Goal: Task Accomplishment & Management: Manage account settings

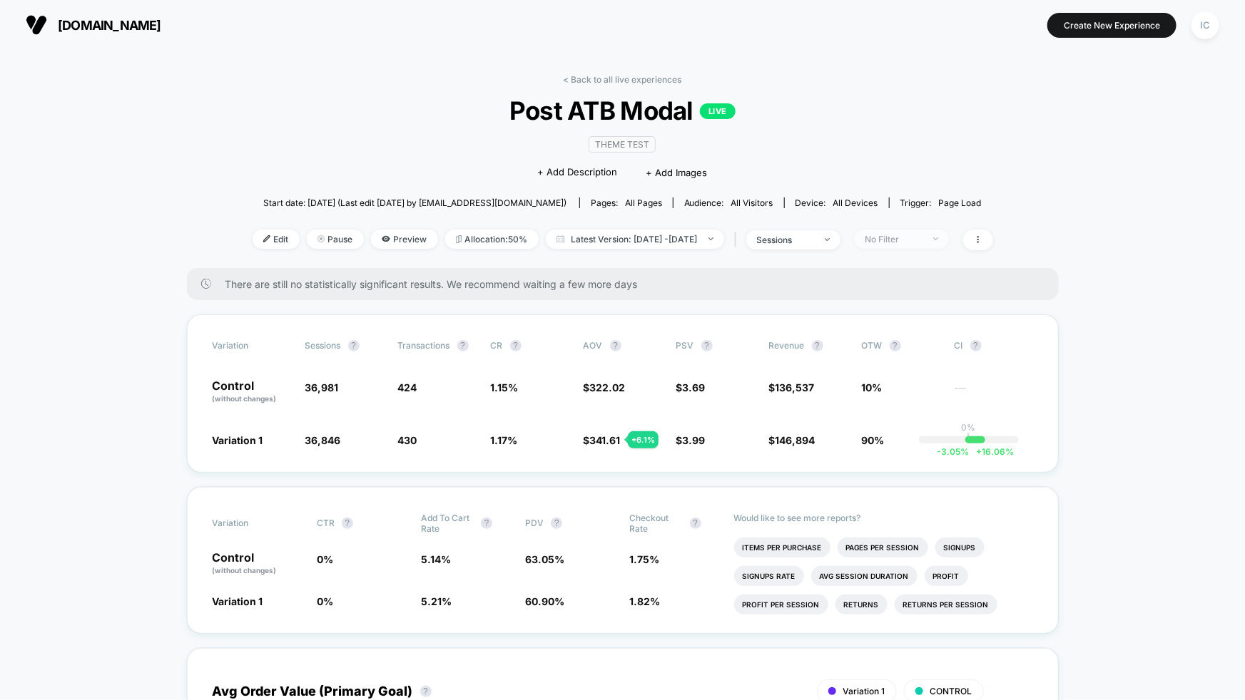
click at [922, 235] on div "No Filter" at bounding box center [893, 239] width 57 height 11
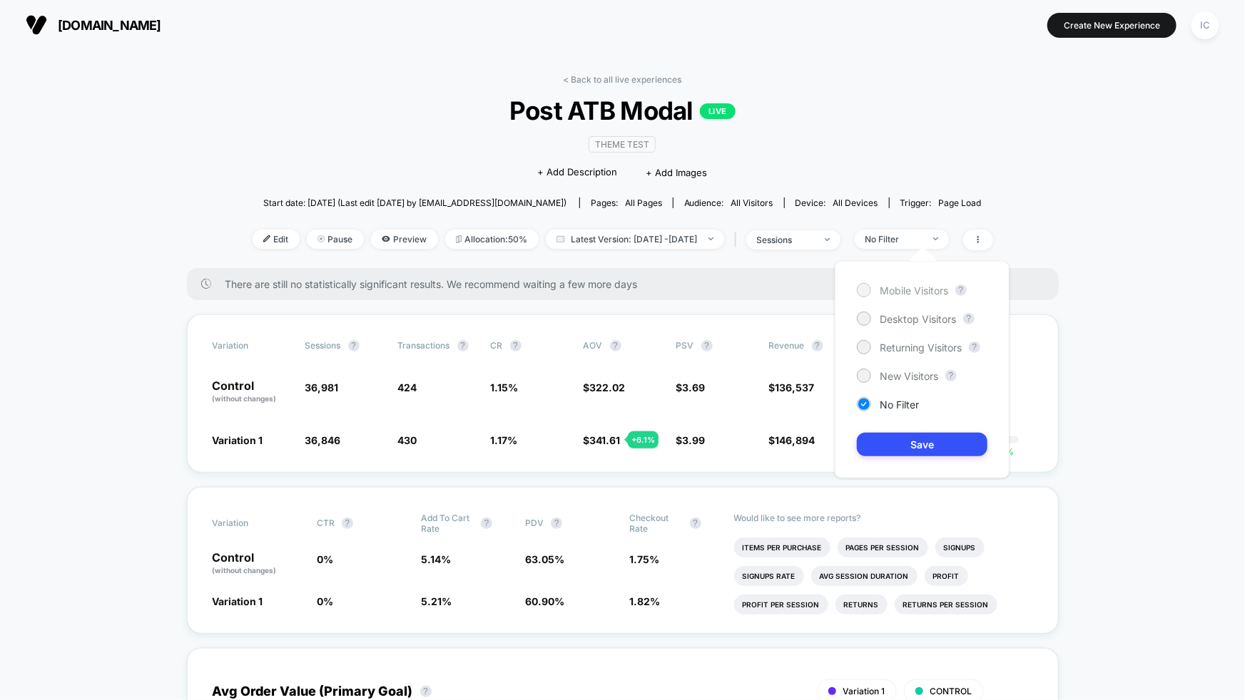
click at [933, 290] on span "Mobile Visitors" at bounding box center [913, 291] width 68 height 12
click at [935, 443] on button "Save" at bounding box center [922, 445] width 131 height 24
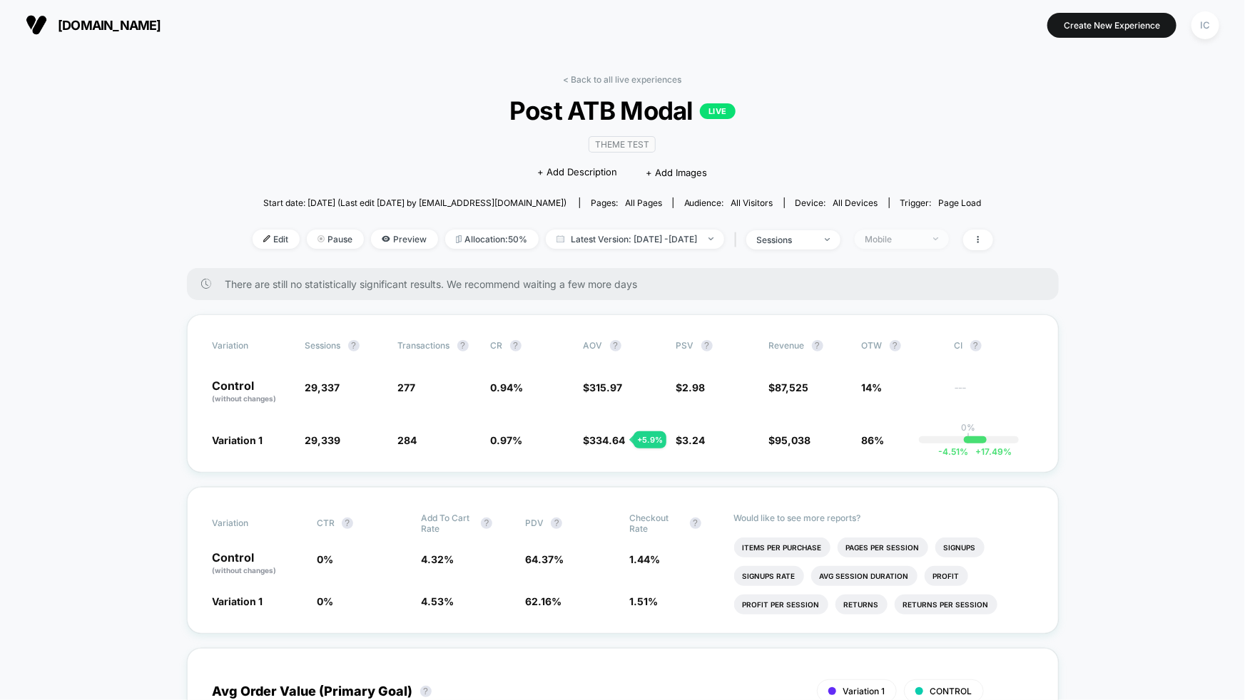
click at [922, 237] on div "Mobile" at bounding box center [893, 239] width 57 height 11
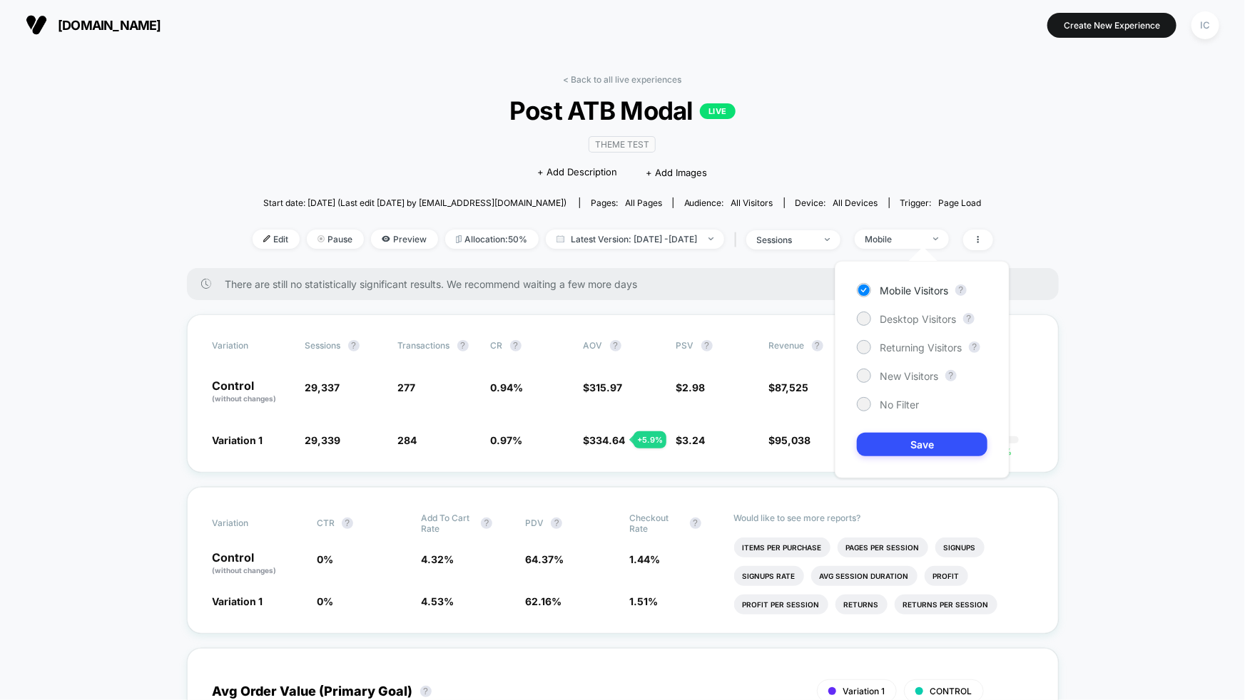
click at [925, 307] on div "Mobile Visitors ? Desktop Visitors ? Returning Visitors ? New Visitors ? No Fil…" at bounding box center [921, 370] width 175 height 218
drag, startPoint x: 927, startPoint y: 322, endPoint x: 926, endPoint y: 336, distance: 14.3
click at [928, 321] on span "Desktop Visitors" at bounding box center [917, 319] width 76 height 12
click at [914, 442] on button "Save" at bounding box center [922, 445] width 131 height 24
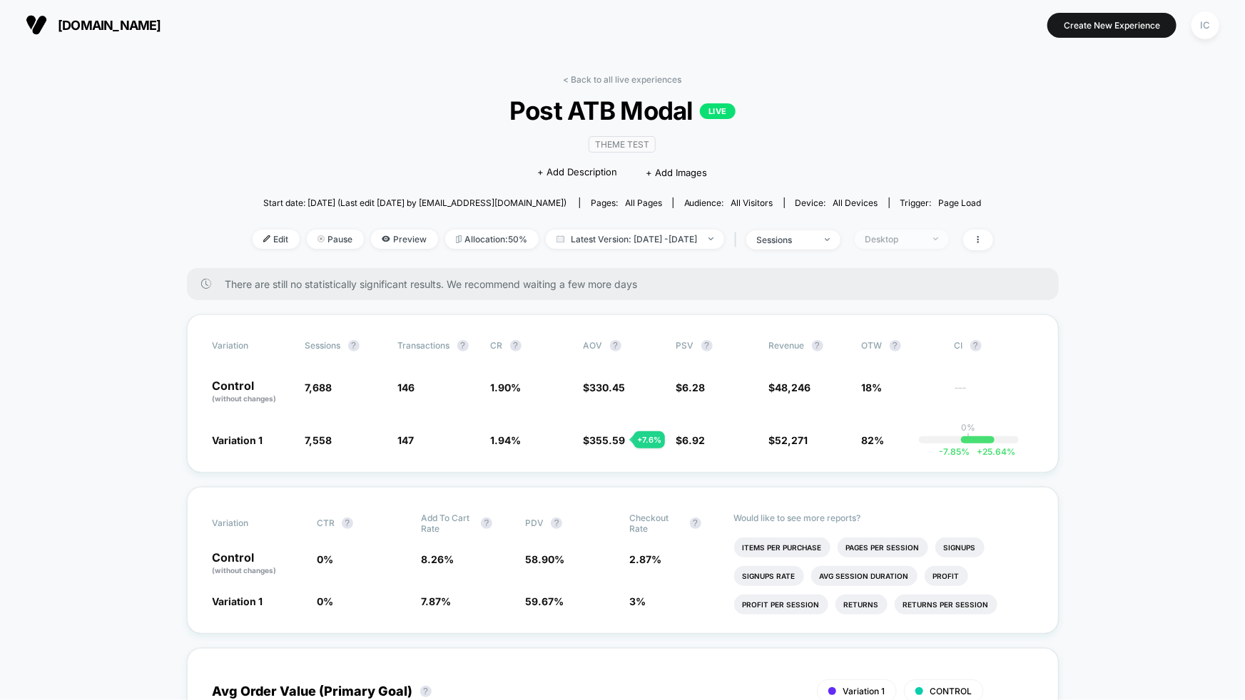
click at [922, 242] on div "Desktop" at bounding box center [893, 239] width 57 height 11
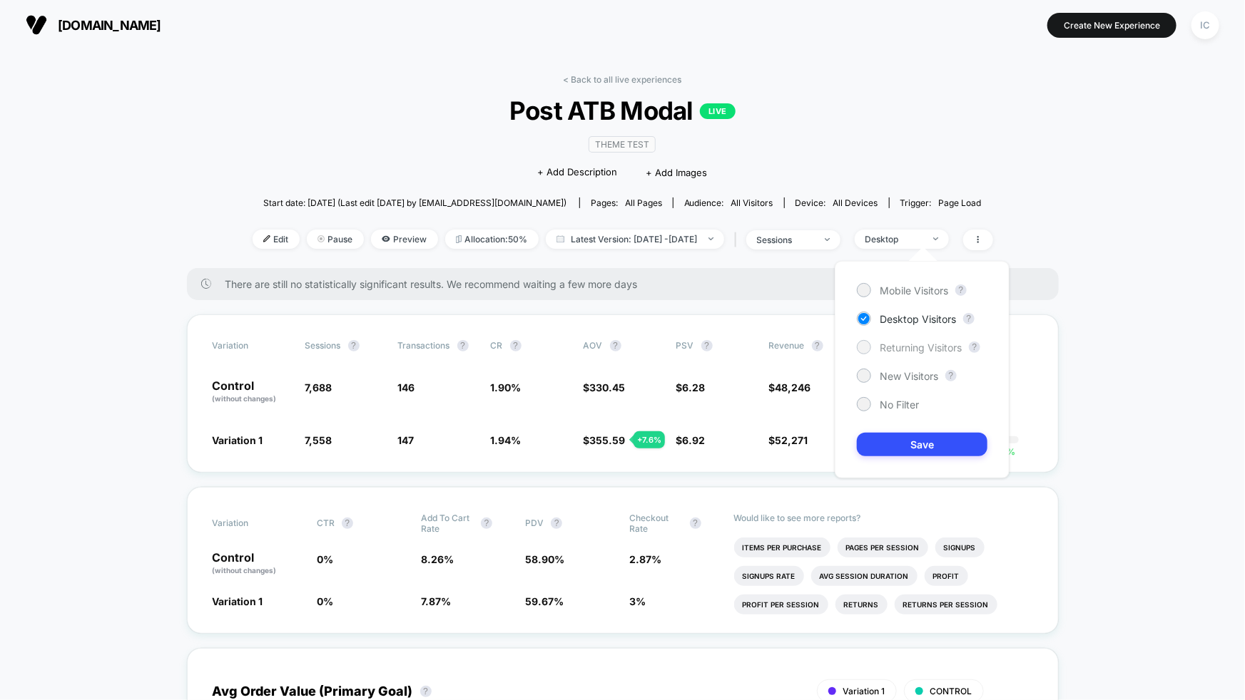
click at [901, 342] on span "Returning Visitors" at bounding box center [920, 348] width 82 height 12
click at [911, 453] on button "Save" at bounding box center [922, 445] width 131 height 24
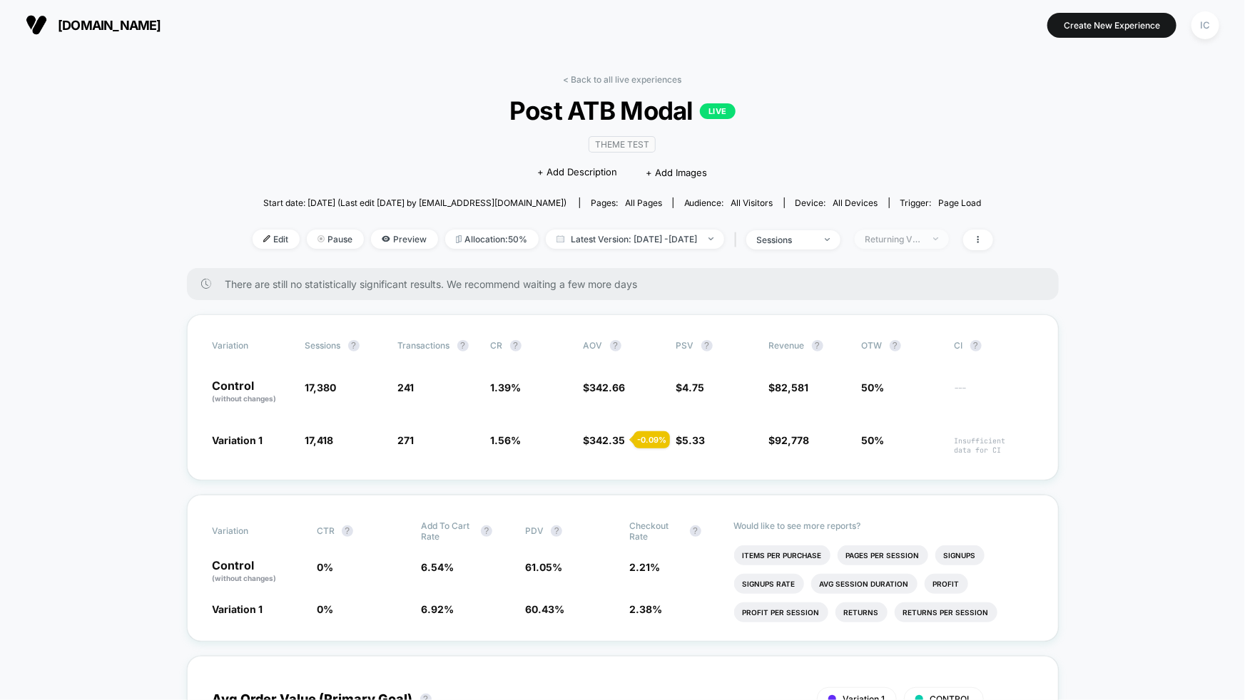
click at [922, 242] on div "Returning Visitors" at bounding box center [893, 239] width 57 height 11
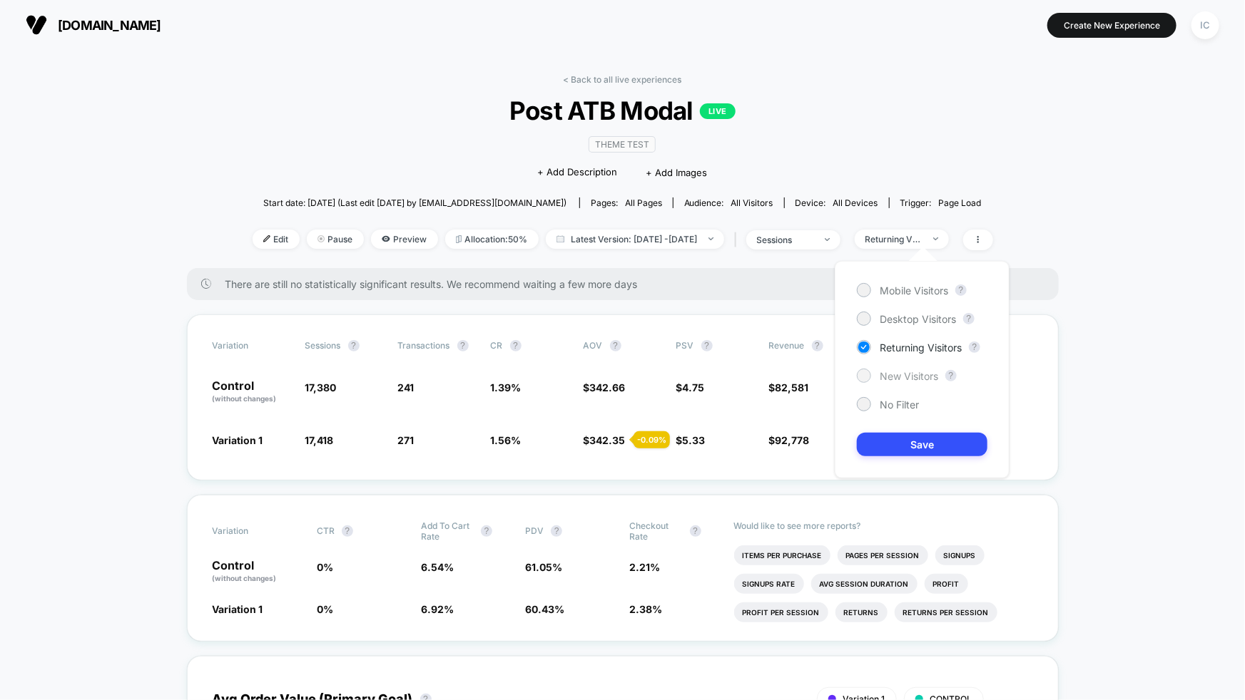
click at [916, 377] on span "New Visitors" at bounding box center [908, 376] width 58 height 12
click at [917, 436] on button "Save" at bounding box center [922, 445] width 131 height 24
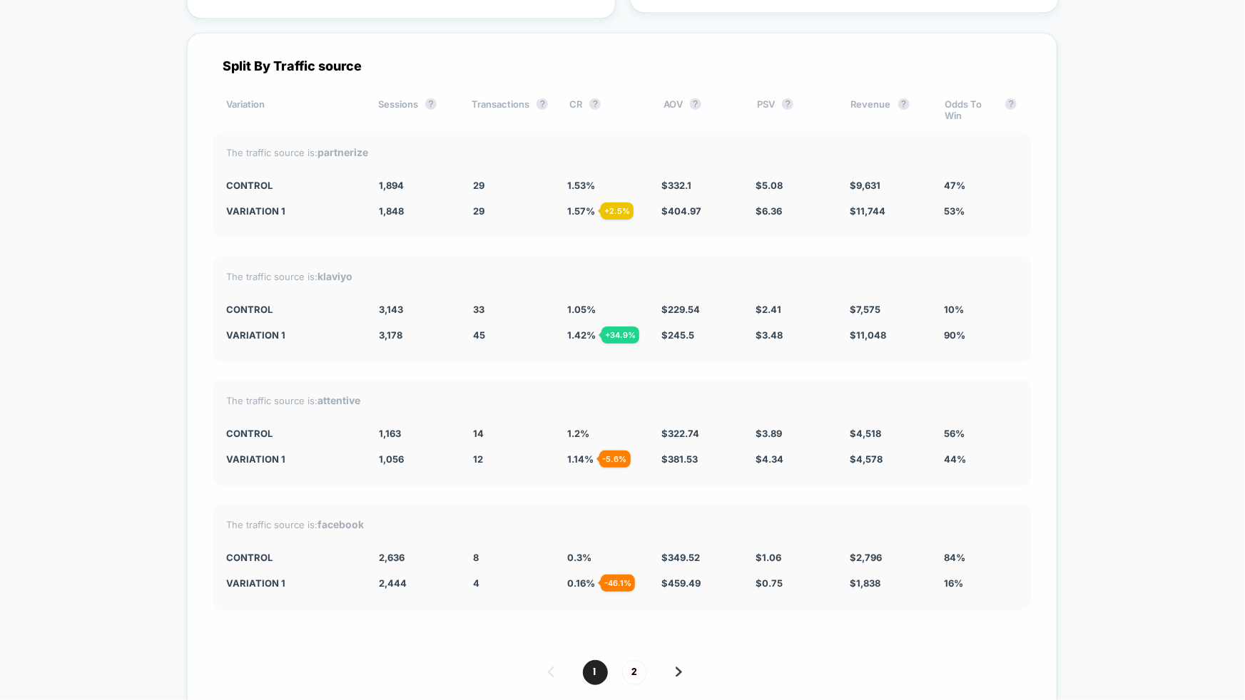
scroll to position [3937, 0]
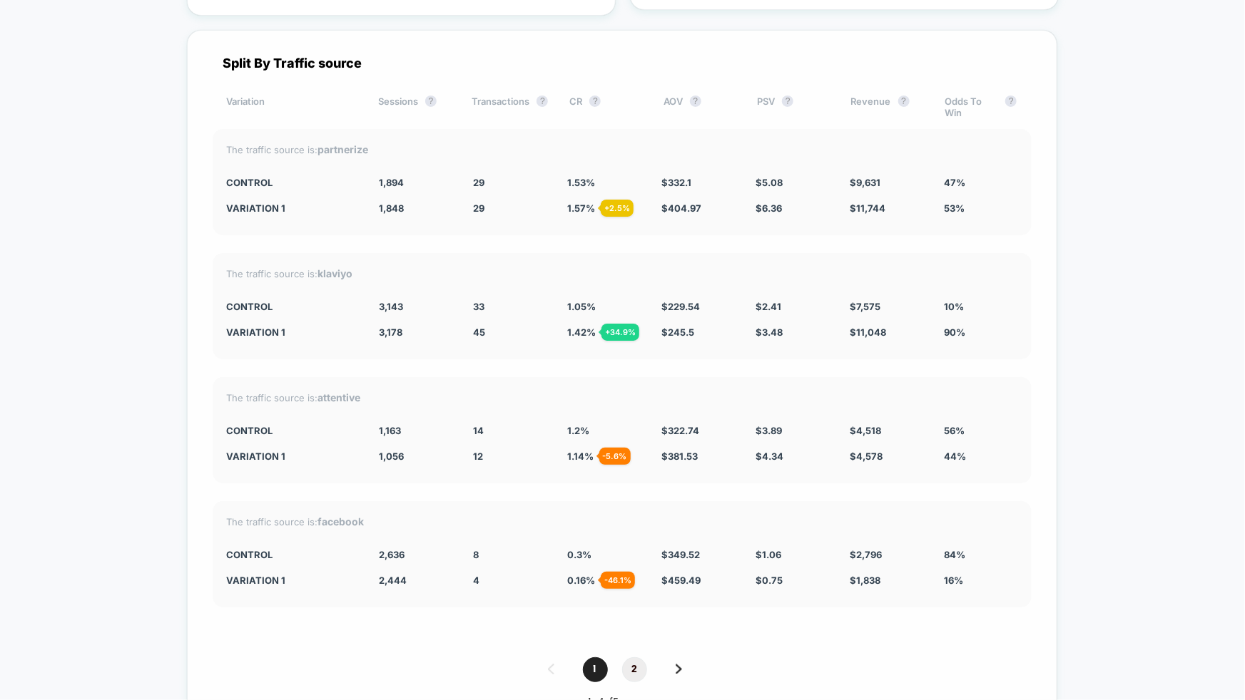
click at [640, 658] on span "2" at bounding box center [634, 670] width 25 height 25
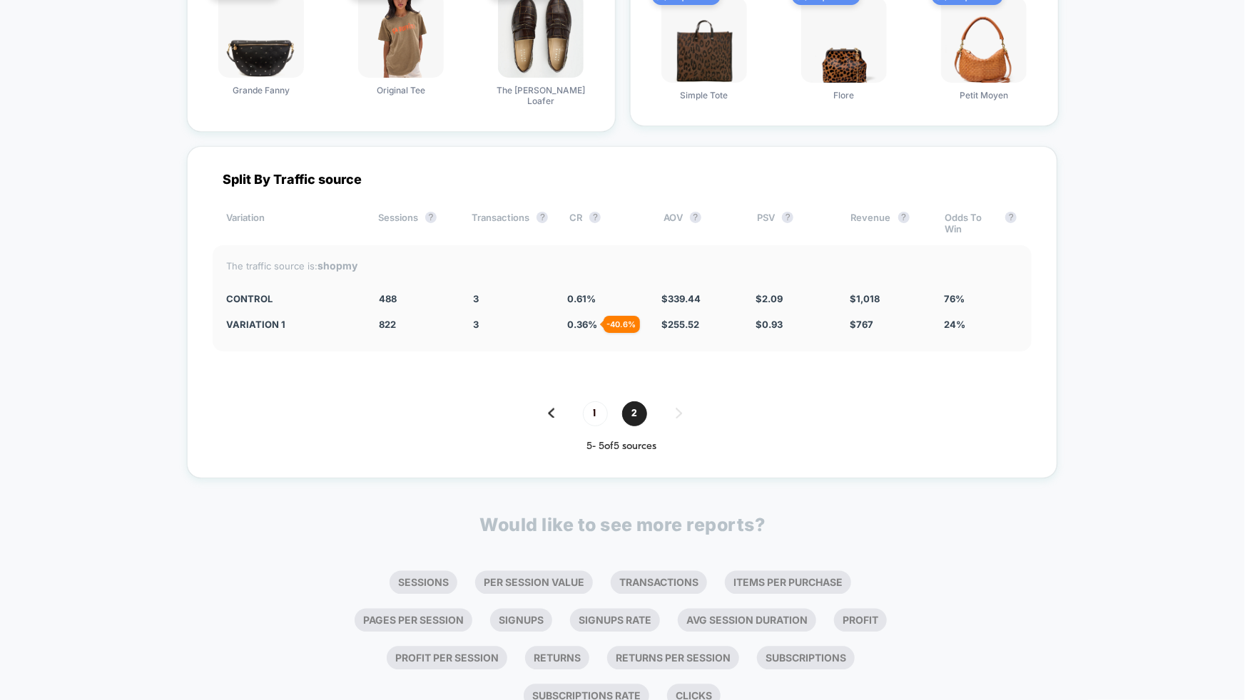
scroll to position [3820, 0]
click at [598, 402] on span "1" at bounding box center [595, 414] width 25 height 25
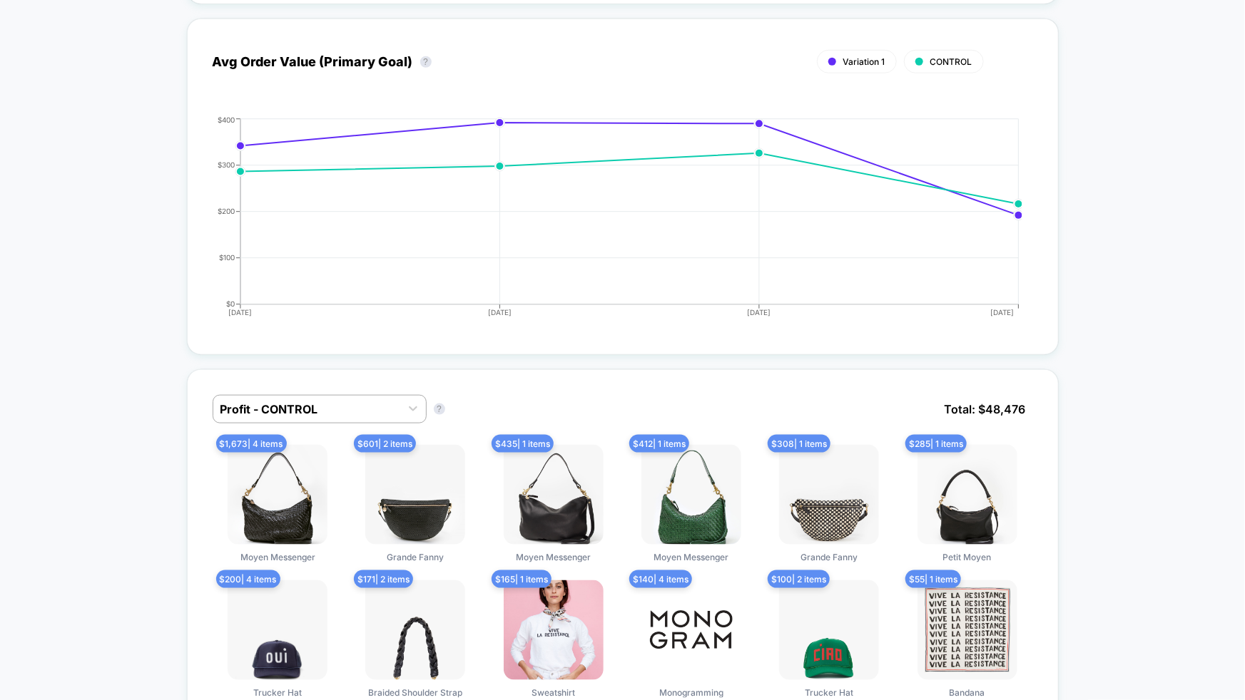
scroll to position [0, 0]
